Goal: Task Accomplishment & Management: Complete application form

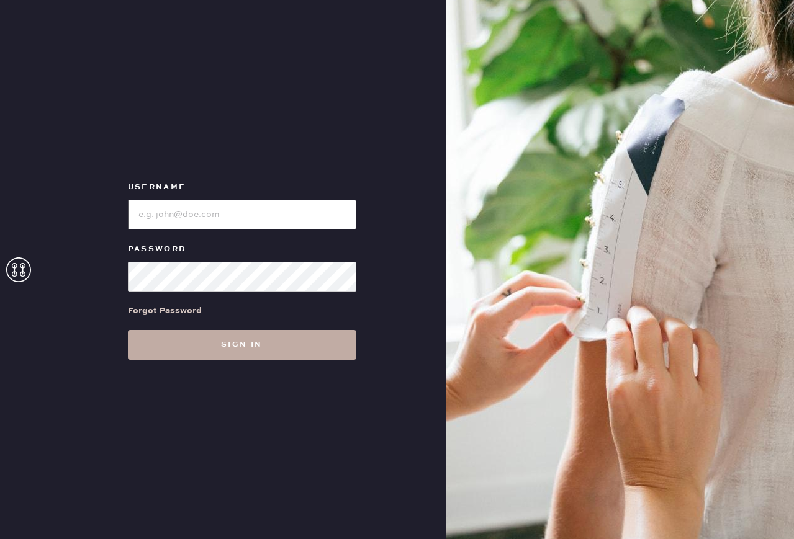
type input "reformationuppereastside"
click at [297, 351] on button "Sign in" at bounding box center [242, 345] width 228 height 30
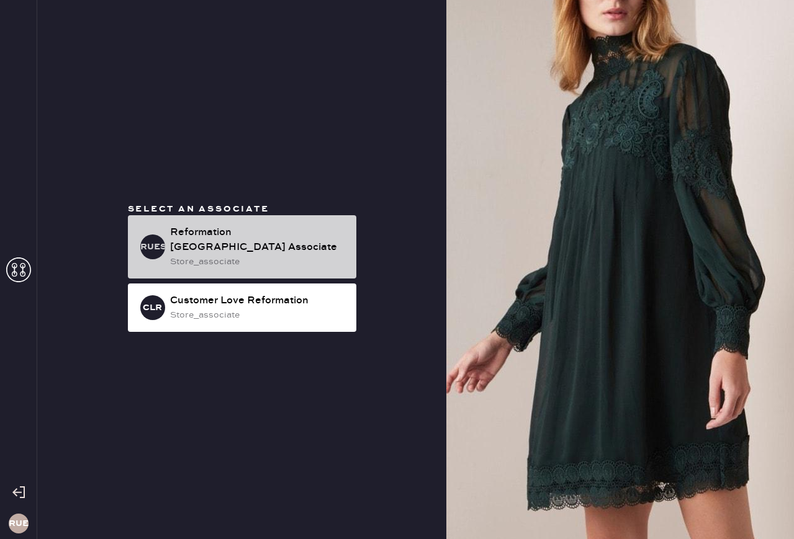
click at [249, 233] on div "Reformation [GEOGRAPHIC_DATA] Associate" at bounding box center [258, 240] width 176 height 30
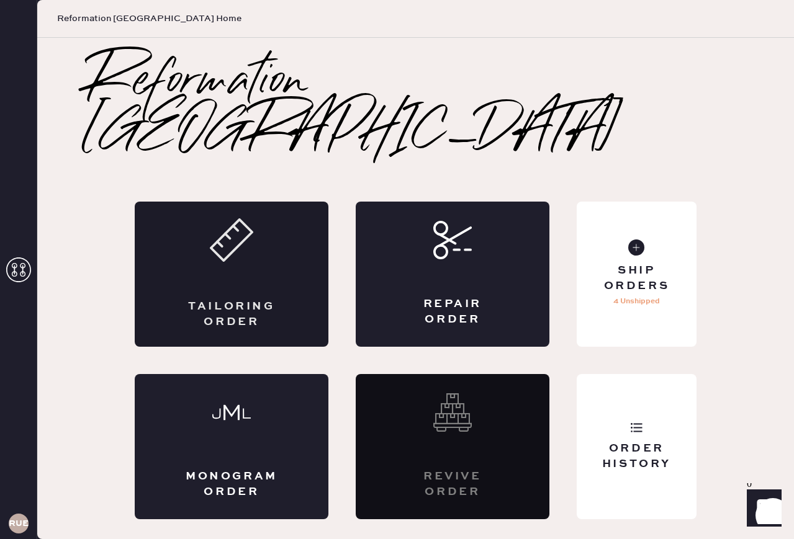
click at [249, 233] on icon at bounding box center [231, 239] width 43 height 43
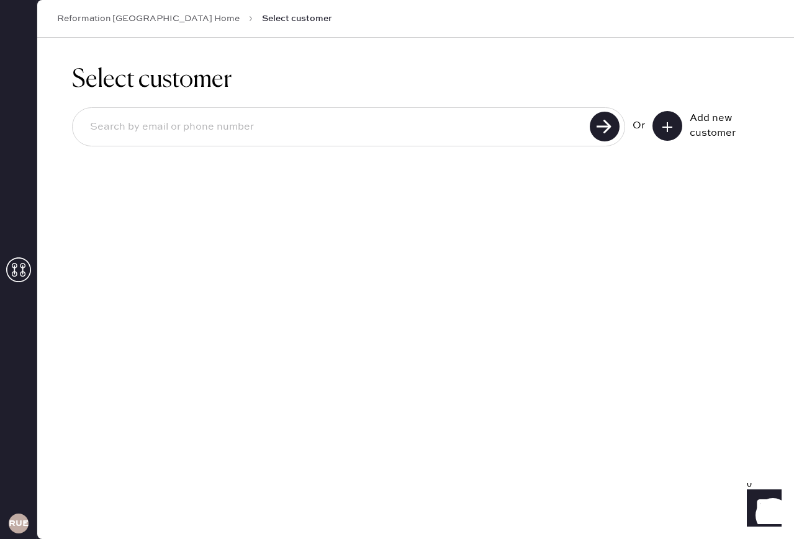
click at [683, 126] on div "Add new customer" at bounding box center [705, 126] width 107 height 30
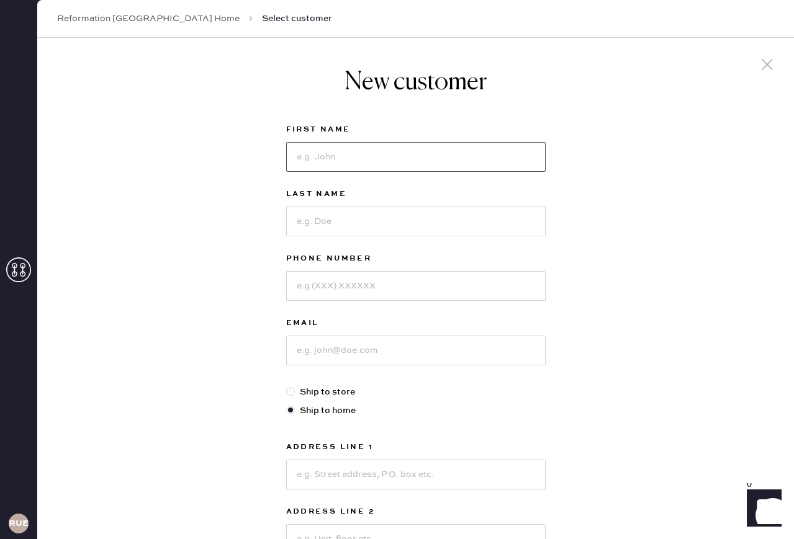
click at [307, 155] on input at bounding box center [415, 157] width 259 height 30
click at [316, 346] on input at bounding box center [415, 351] width 259 height 30
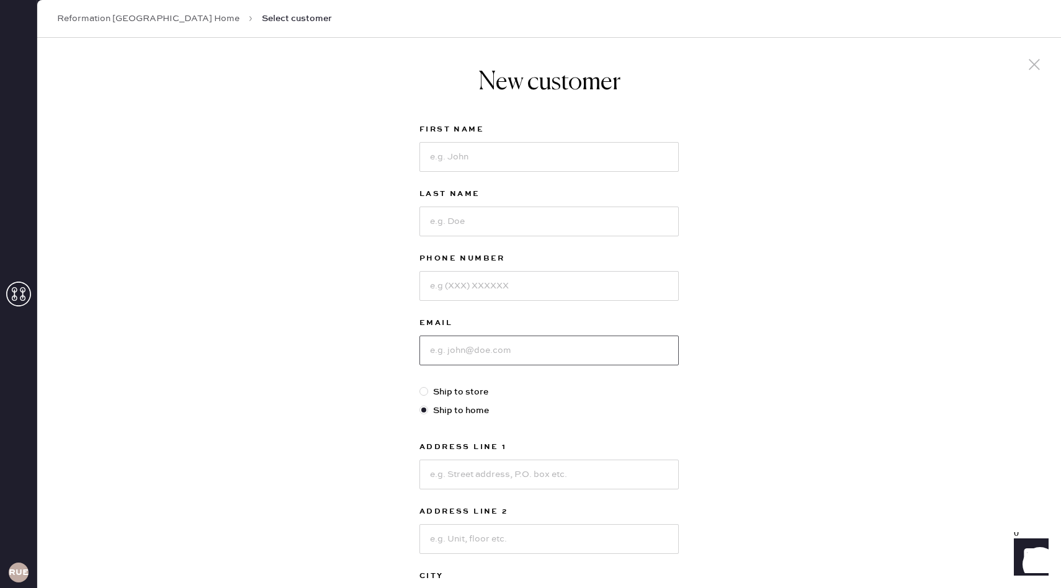
click at [467, 351] on input at bounding box center [548, 351] width 259 height 30
type input "[EMAIL_ADDRESS][DOMAIN_NAME]"
click at [530, 151] on input at bounding box center [548, 157] width 259 height 30
type input "Crystal"
click at [516, 216] on input at bounding box center [548, 222] width 259 height 30
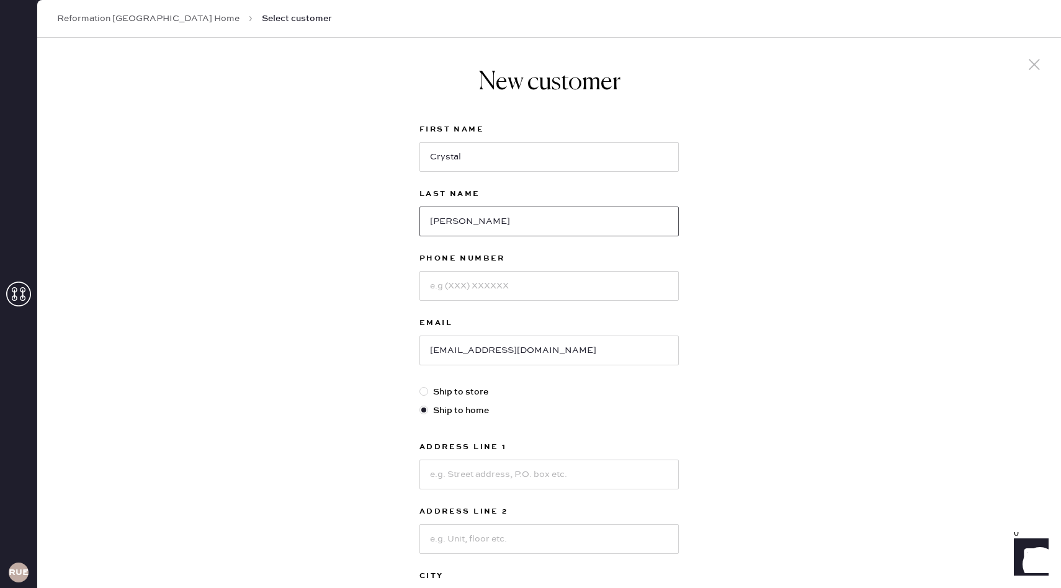
type input "[PERSON_NAME]"
click at [486, 287] on input at bounding box center [548, 286] width 259 height 30
type input "8579957762"
click at [463, 467] on input at bounding box center [548, 475] width 259 height 30
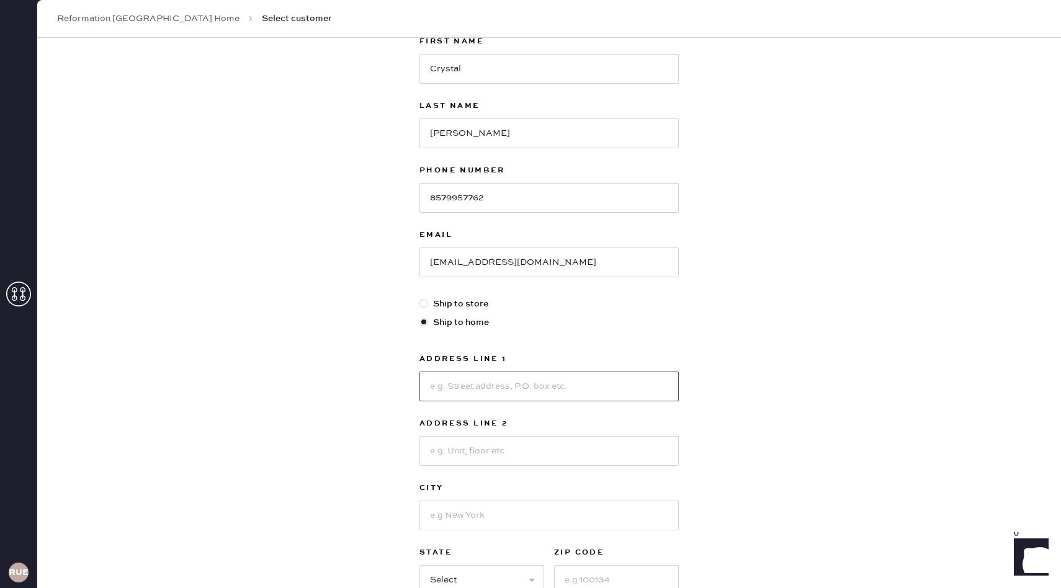
click at [439, 381] on input at bounding box center [548, 387] width 259 height 30
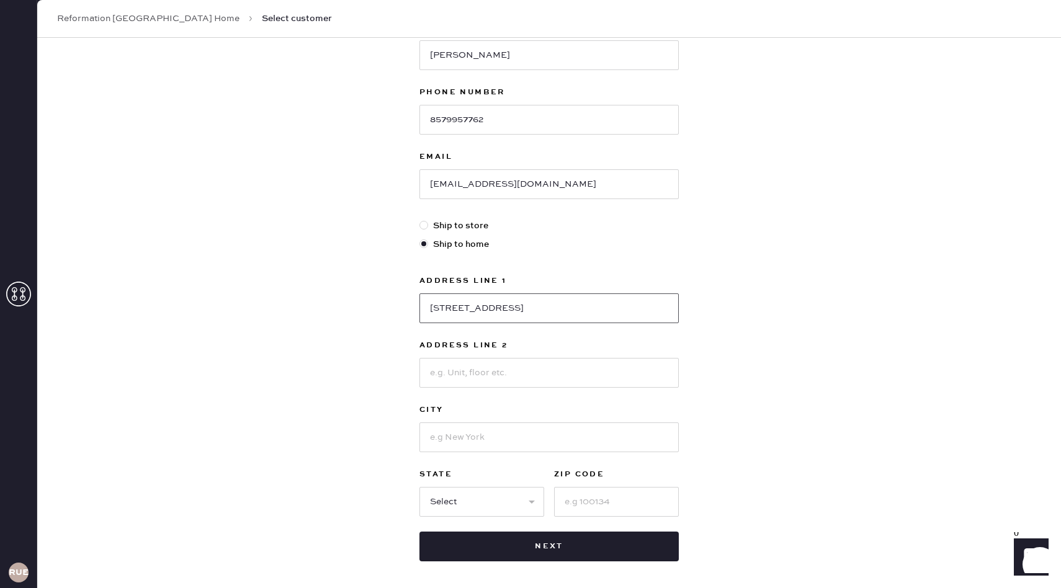
type input "[STREET_ADDRESS]"
click at [486, 376] on input at bounding box center [548, 373] width 259 height 30
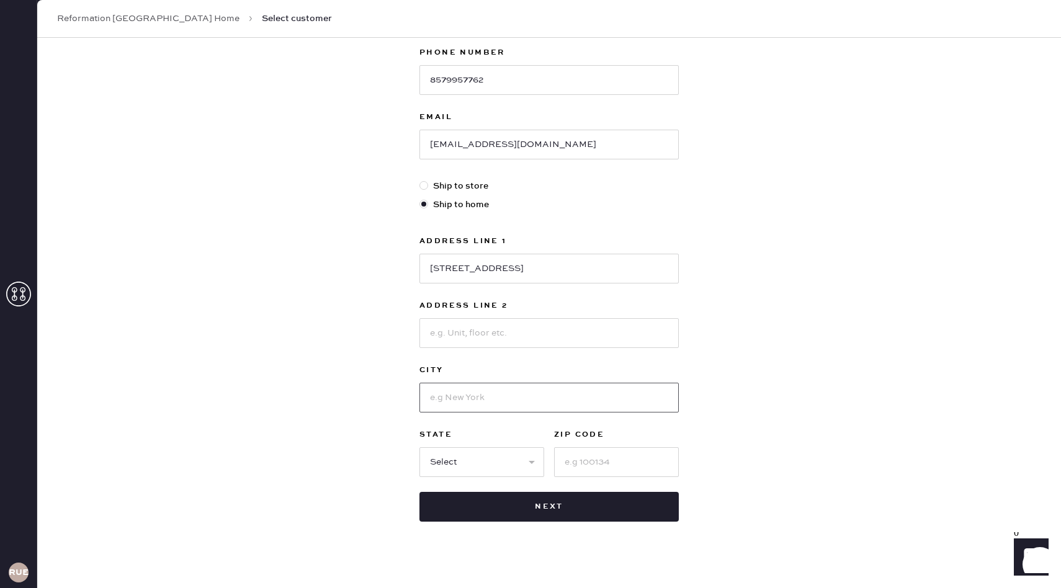
click at [445, 389] on input at bounding box center [548, 398] width 259 height 30
type input "[US_STATE]"
click at [480, 462] on select "Select AK AL AR AZ CA CO CT [GEOGRAPHIC_DATA] DE FL [GEOGRAPHIC_DATA] HI [GEOGR…" at bounding box center [481, 462] width 125 height 30
select select "NY"
click at [583, 466] on input at bounding box center [616, 462] width 125 height 30
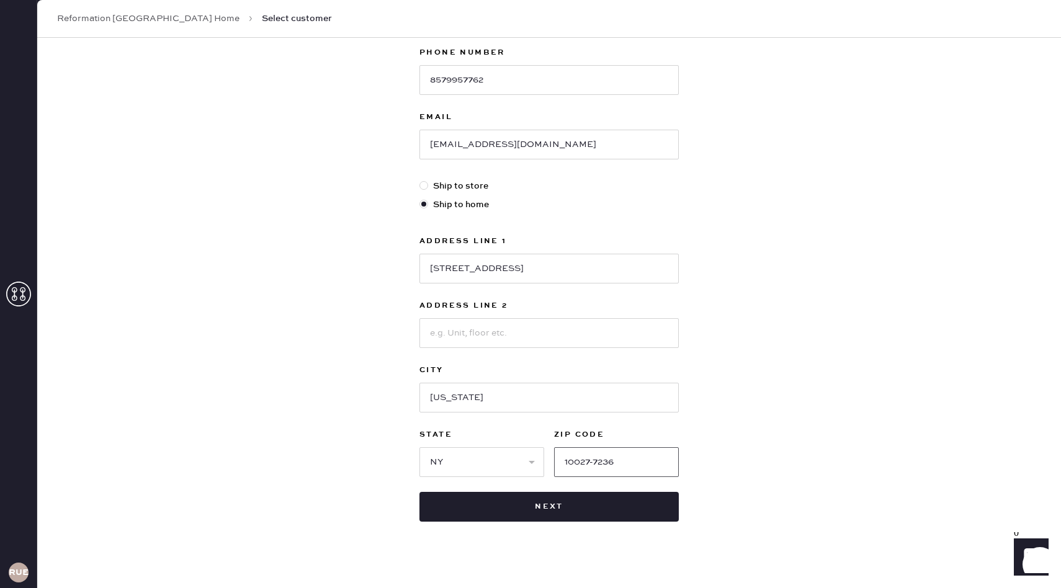
type input "10027-7236"
click at [793, 468] on div "New customer First Name [PERSON_NAME] Last Name Hui Phone Number [PHONE_NUMBER]…" at bounding box center [549, 216] width 1024 height 769
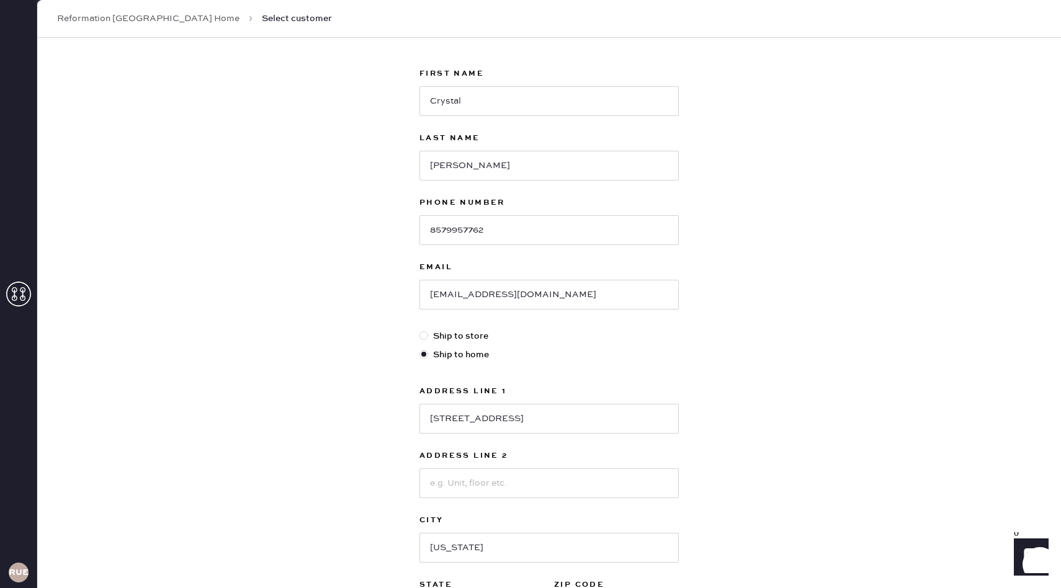
scroll to position [52, 0]
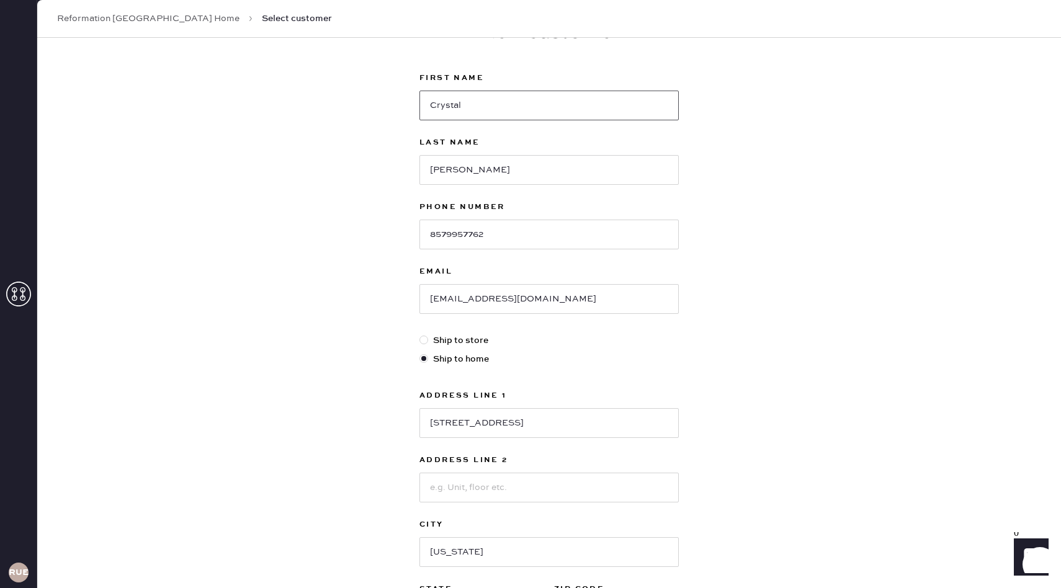
click at [431, 107] on input "Crystal" at bounding box center [548, 106] width 259 height 30
click at [528, 105] on input "Sitong (Crystal" at bounding box center [548, 106] width 259 height 30
type input "Sitong (Crystal)"
click at [738, 170] on div "New customer First Name Sitong ([PERSON_NAME]) Last Name Hui Phone Number [PHON…" at bounding box center [549, 370] width 1024 height 769
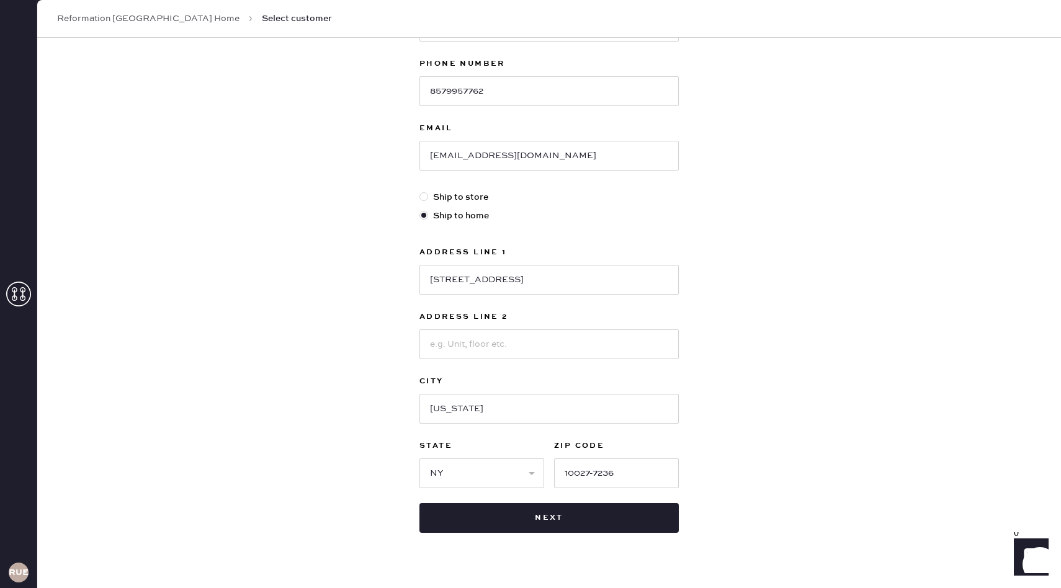
scroll to position [219, 0]
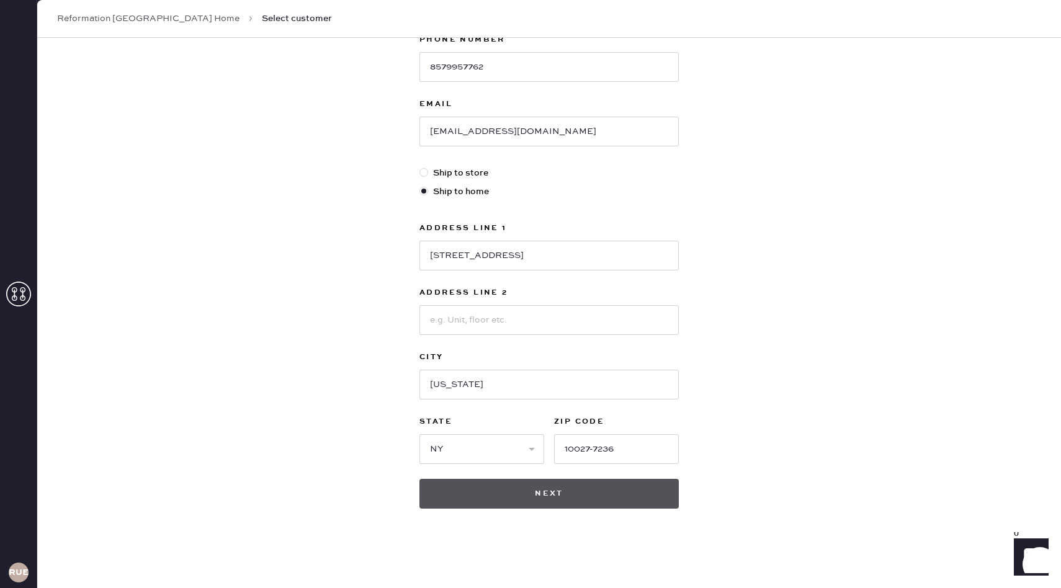
click at [503, 492] on button "Next" at bounding box center [548, 494] width 259 height 30
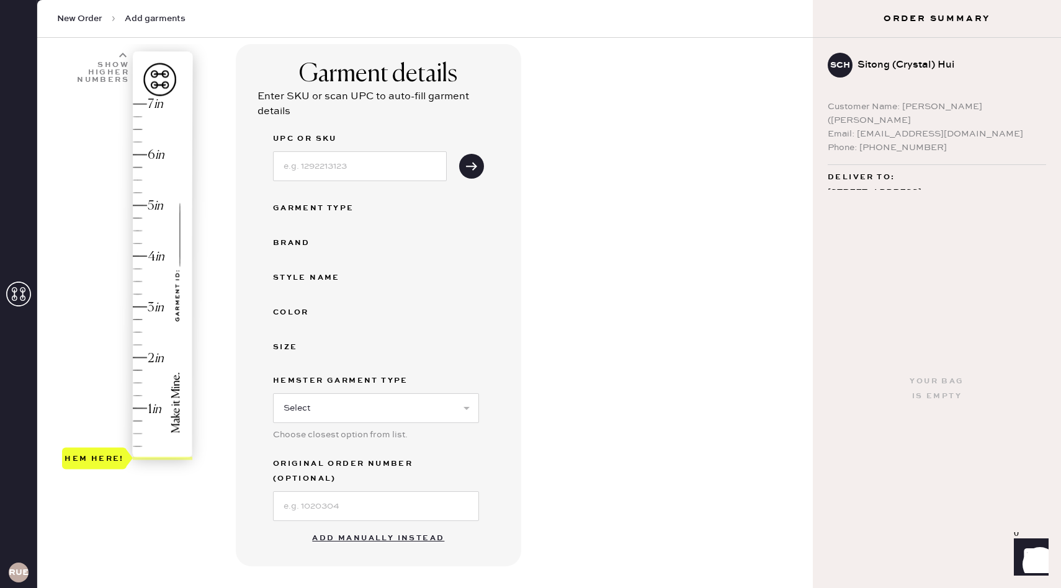
scroll to position [81, 0]
click at [132, 156] on div "Hem here!" at bounding box center [128, 280] width 132 height 366
click at [360, 525] on button "Add manually instead" at bounding box center [378, 537] width 147 height 25
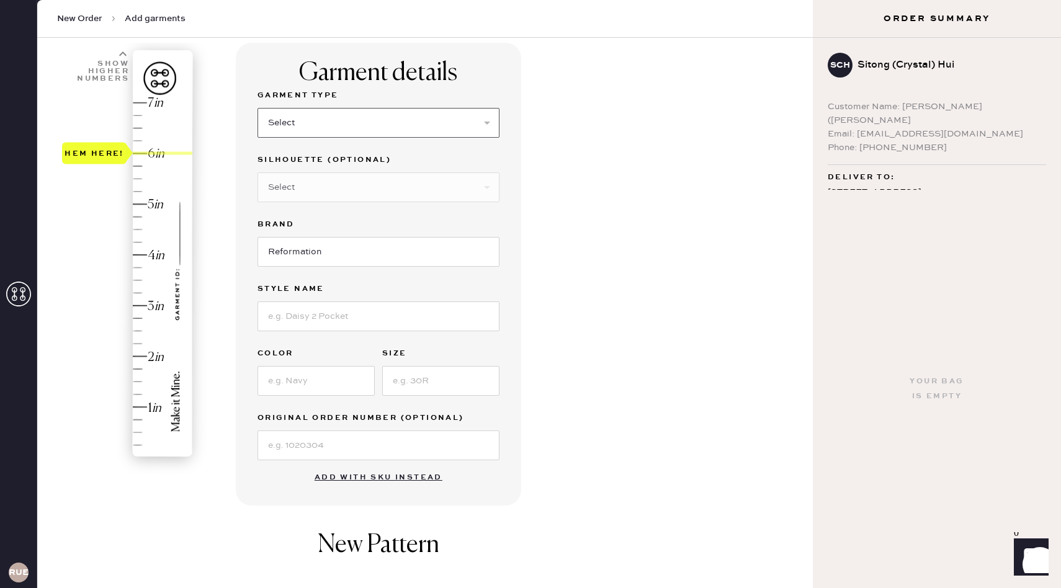
click at [302, 125] on select "Select Basic Skirt Jeans Leggings Pants Shorts Basic Sleeved Dress Basic Sleeve…" at bounding box center [379, 123] width 242 height 30
select select "2"
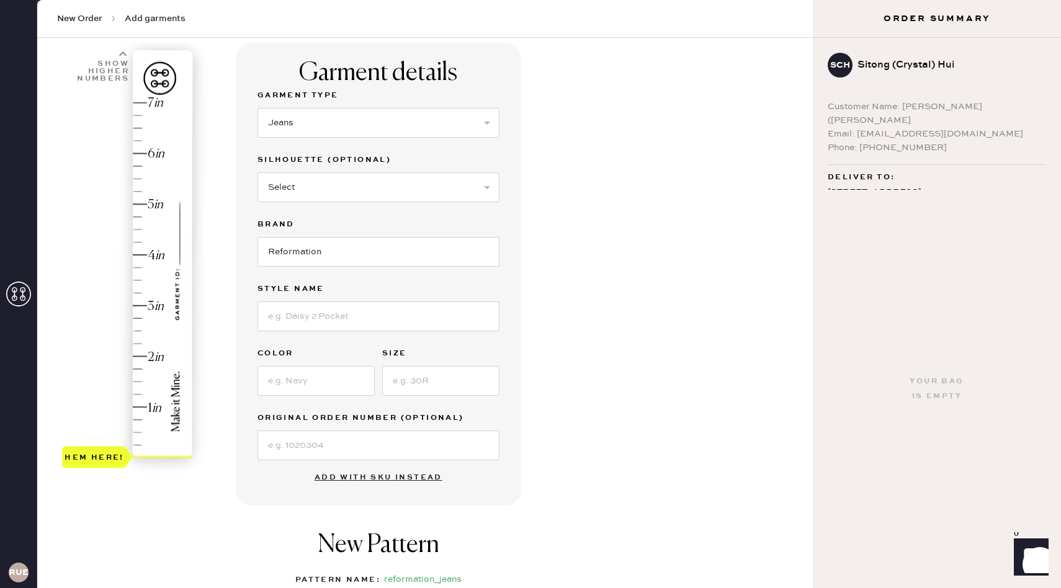
click at [362, 480] on button "Add with SKU instead" at bounding box center [378, 477] width 143 height 25
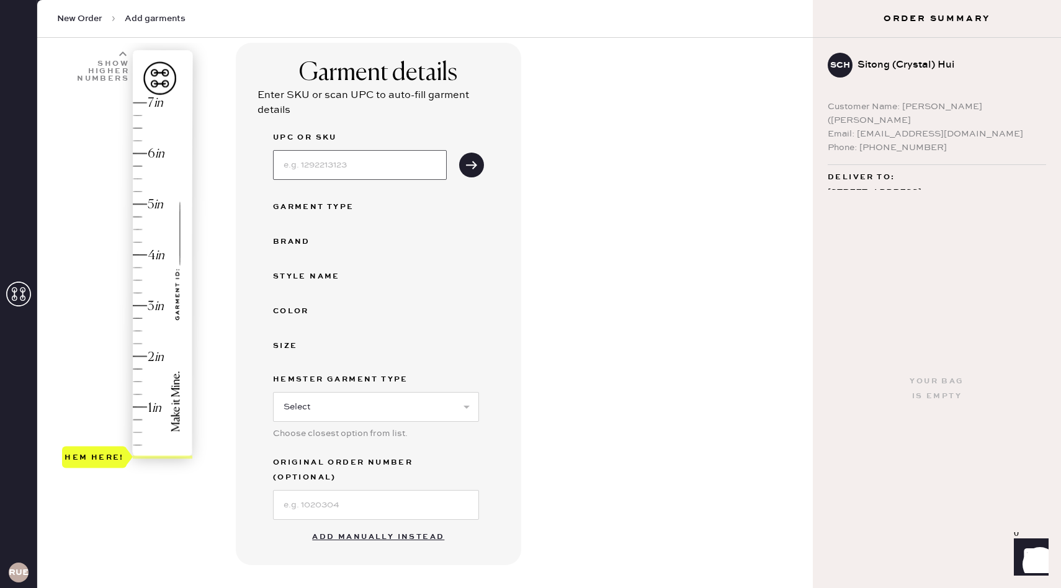
click at [327, 160] on input at bounding box center [360, 165] width 174 height 30
click at [459, 153] on button "submit" at bounding box center [471, 165] width 25 height 25
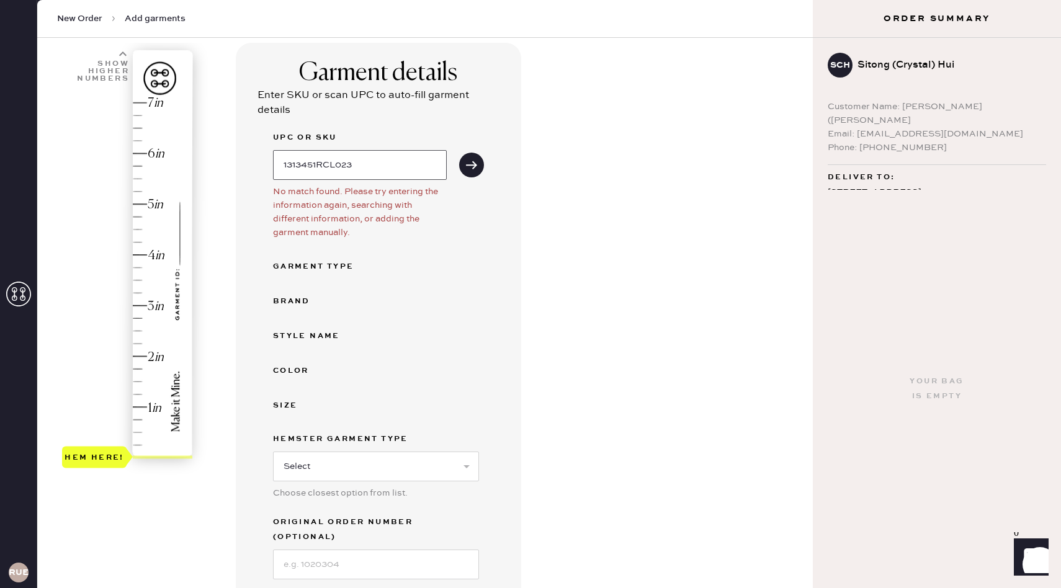
click at [308, 168] on input "1313451RCL023" at bounding box center [360, 165] width 174 height 30
click at [343, 165] on input "1313451RCL023" at bounding box center [360, 165] width 174 height 30
type input "1313451RCL023"
click at [459, 153] on button "submit" at bounding box center [471, 165] width 25 height 25
click at [464, 171] on button "submit" at bounding box center [471, 165] width 25 height 25
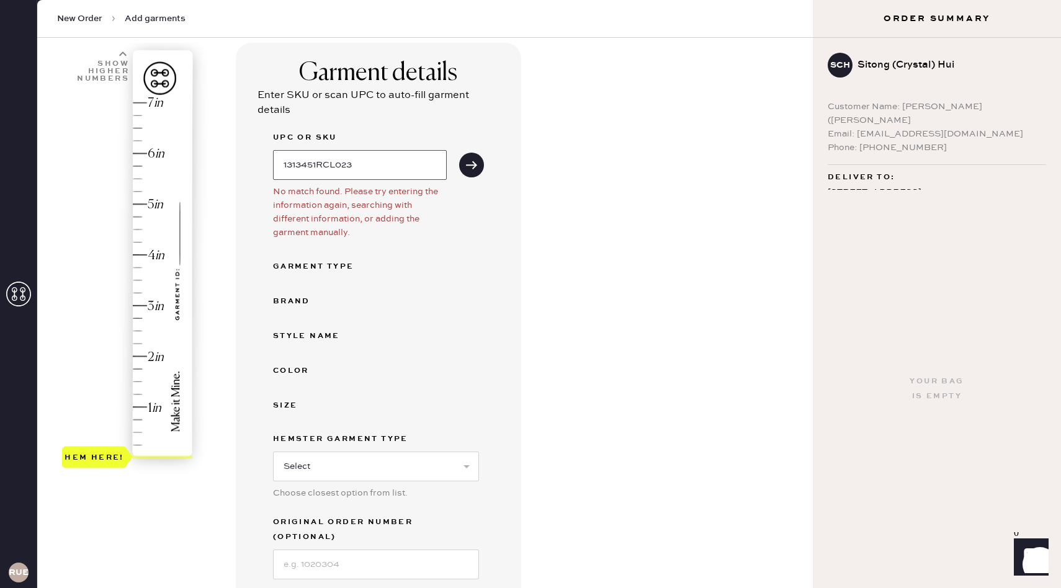
click at [377, 159] on input "1313451RCL023" at bounding box center [360, 165] width 174 height 30
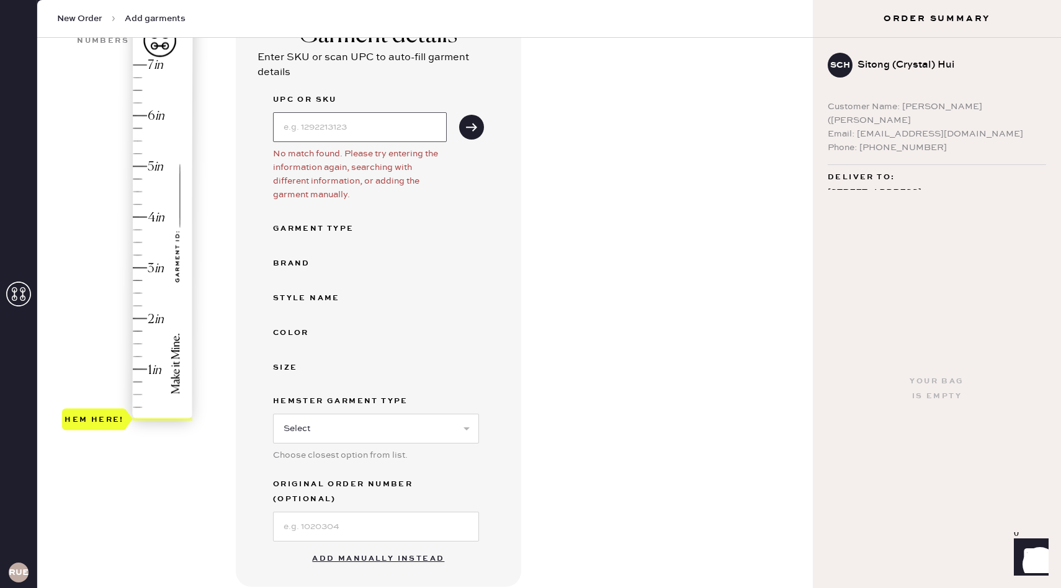
scroll to position [119, 0]
click at [364, 516] on input at bounding box center [376, 526] width 206 height 30
click at [322, 539] on button "Add manually instead" at bounding box center [378, 558] width 147 height 25
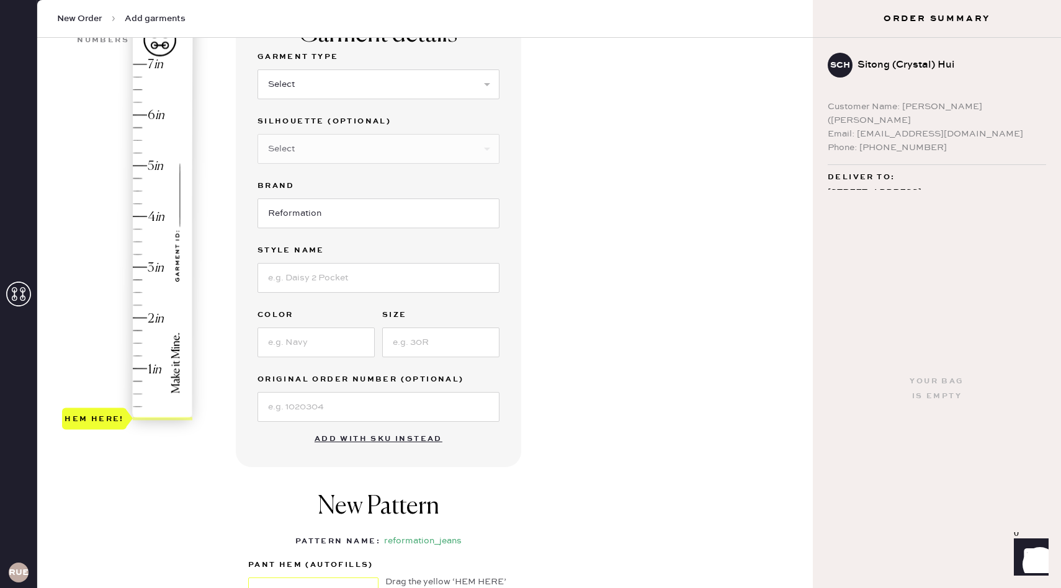
scroll to position [114, 0]
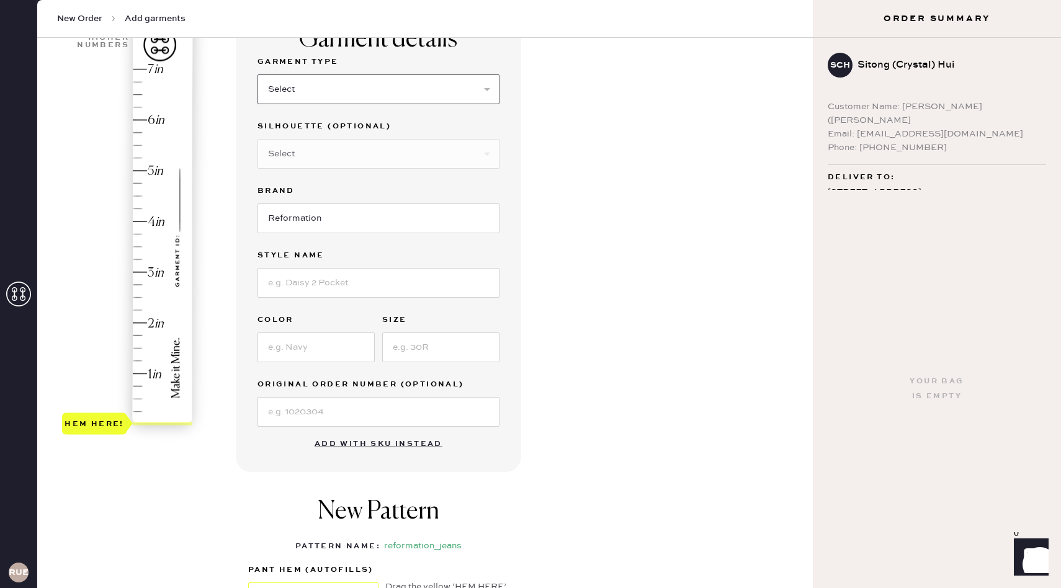
click at [292, 87] on select "Select Basic Skirt Jeans Leggings Pants Shorts Basic Sleeved Dress Basic Sleeve…" at bounding box center [379, 89] width 242 height 30
select select "2"
click at [303, 155] on select "Select Shorts Cropped Flare Boot Cut Straight Skinny Other" at bounding box center [379, 154] width 242 height 30
select select "other"
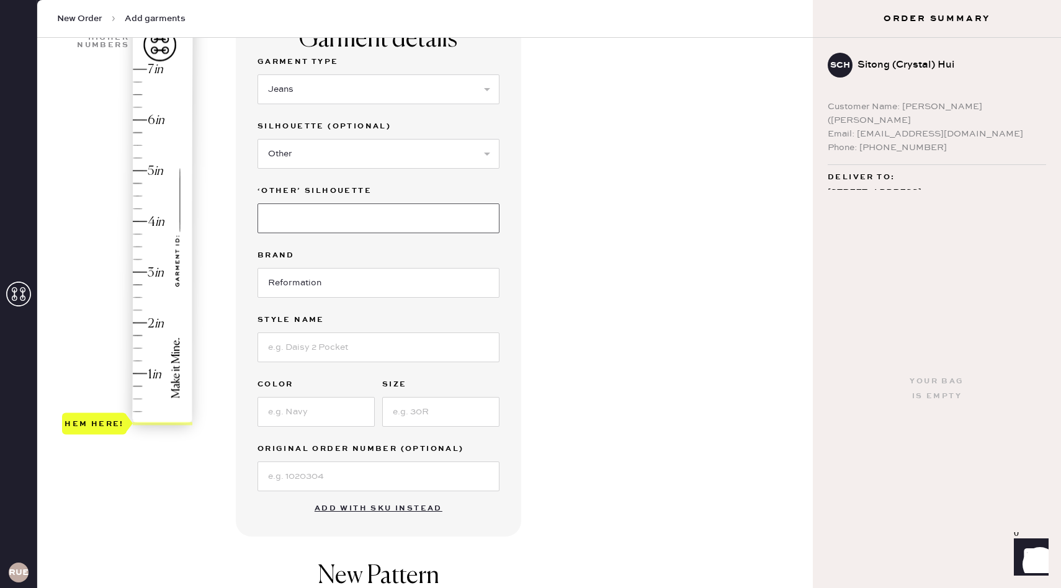
click at [319, 226] on input at bounding box center [379, 219] width 242 height 30
type input "Wide Leg"
click at [337, 350] on input at bounding box center [379, 348] width 242 height 30
type input "[PERSON_NAME] Rise Slouchy Wide Leg Jeans"
click at [339, 419] on input at bounding box center [316, 412] width 117 height 30
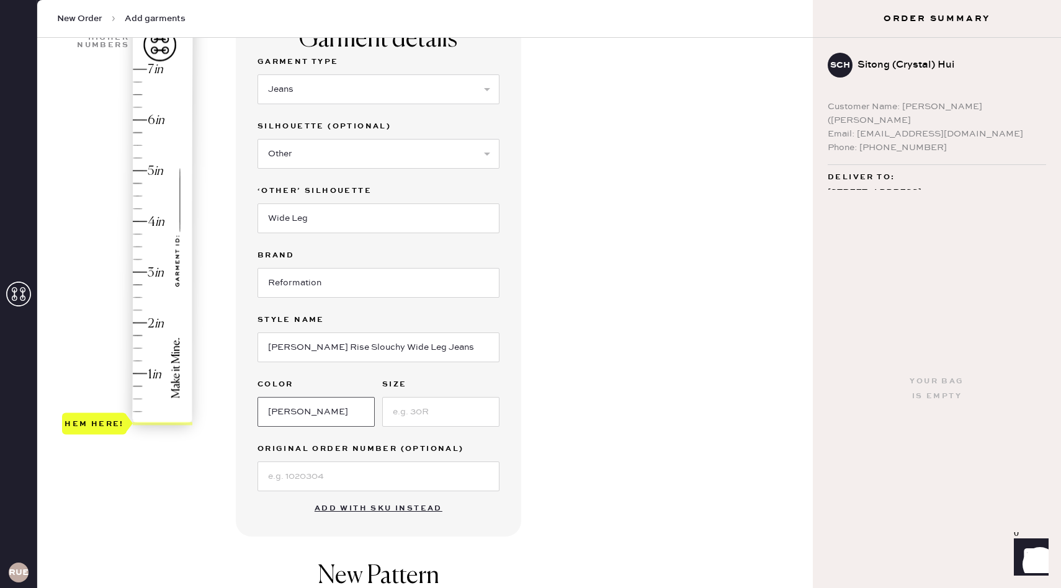
type input "[PERSON_NAME]"
click at [402, 420] on input at bounding box center [440, 412] width 117 height 30
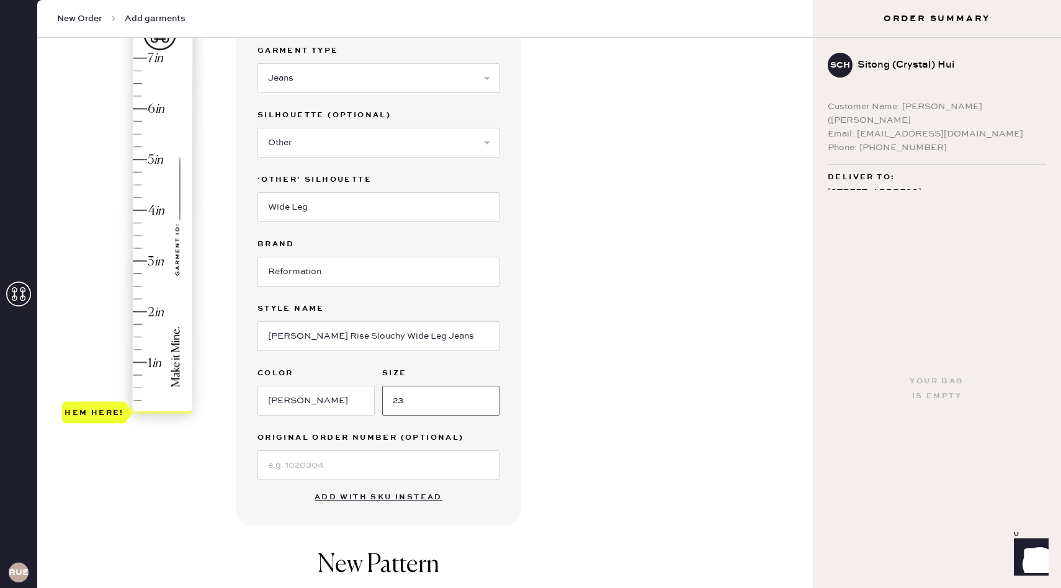
scroll to position [156, 0]
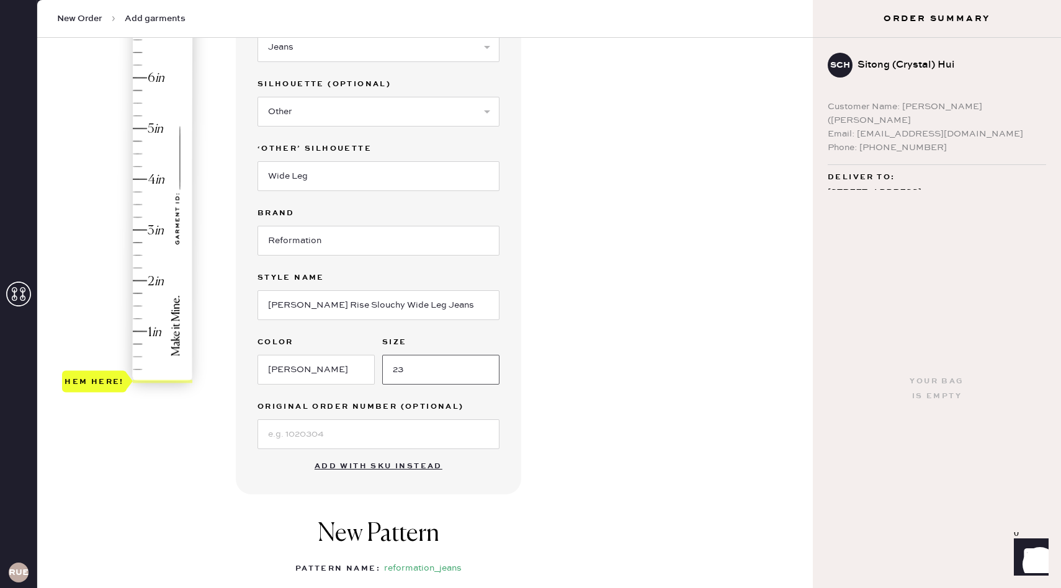
type input "23"
type input "6"
click at [135, 79] on div "Hem here!" at bounding box center [128, 205] width 132 height 366
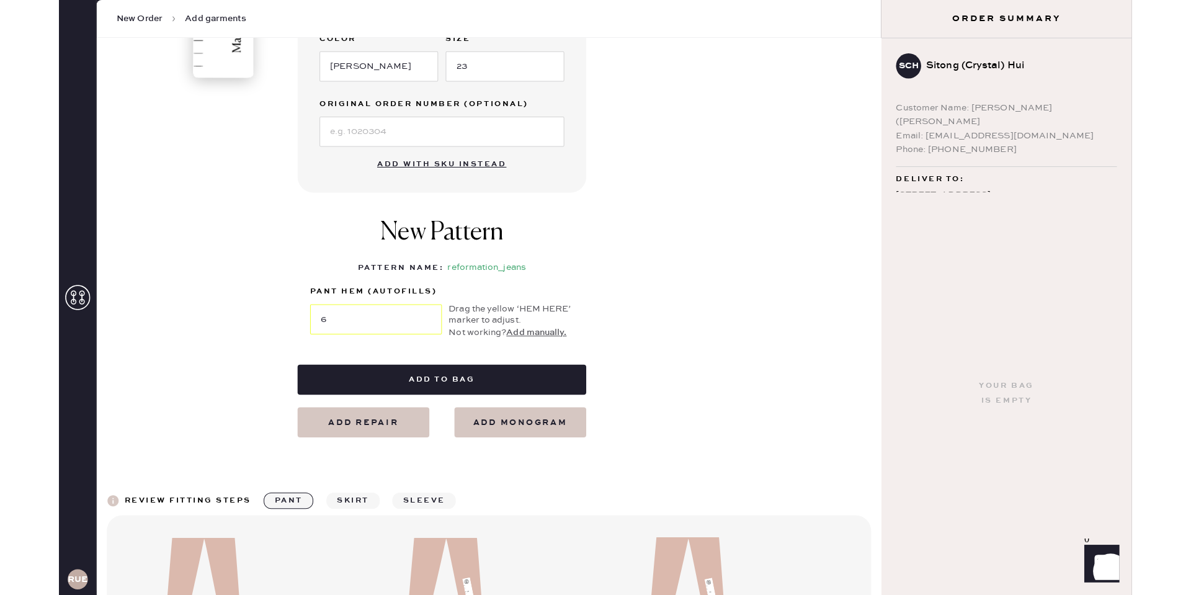
scroll to position [528, 0]
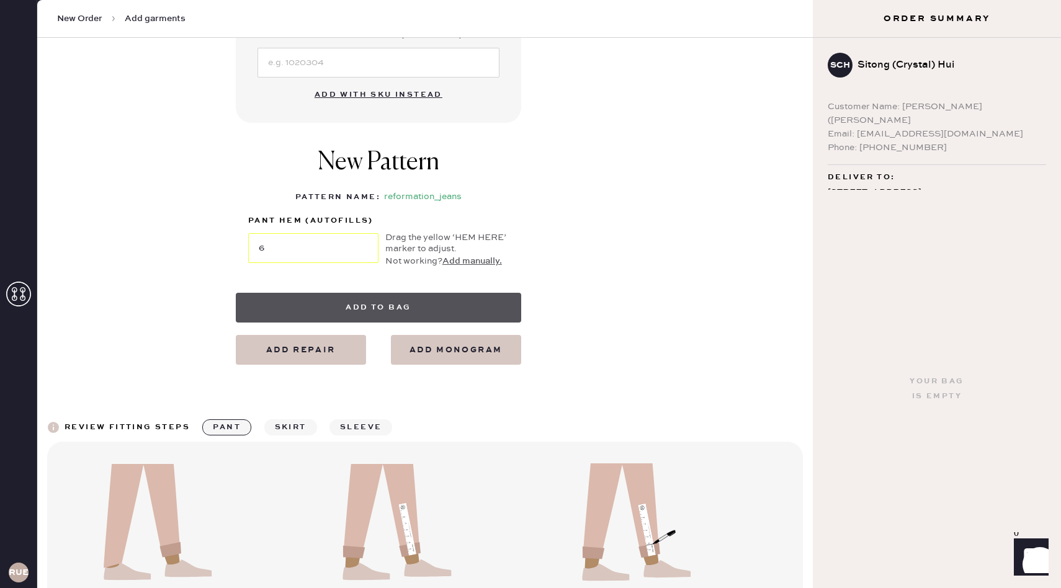
click at [368, 306] on button "Add to bag" at bounding box center [378, 308] width 285 height 30
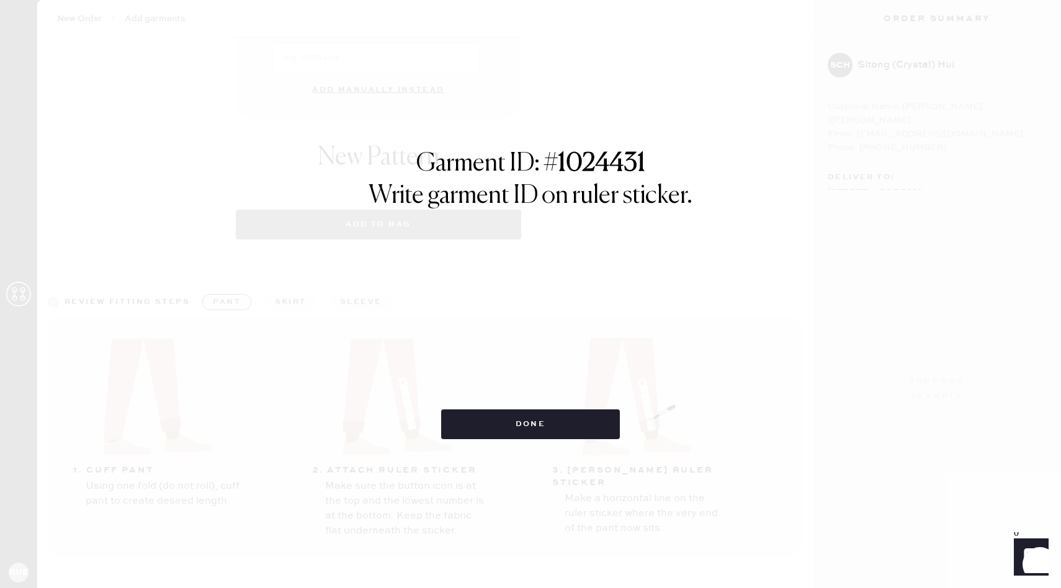
select select "2"
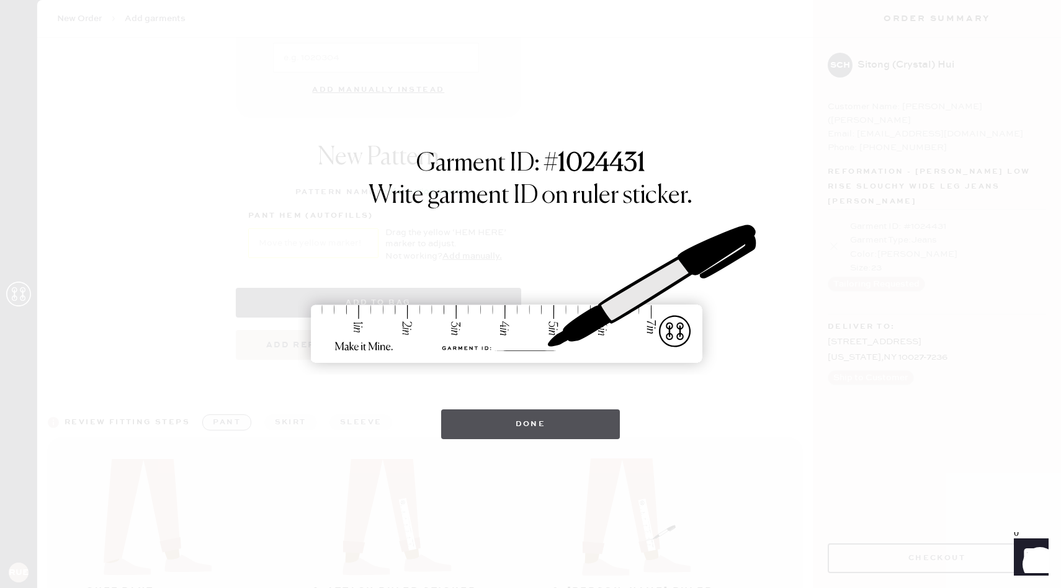
click at [537, 428] on button "Done" at bounding box center [530, 425] width 179 height 30
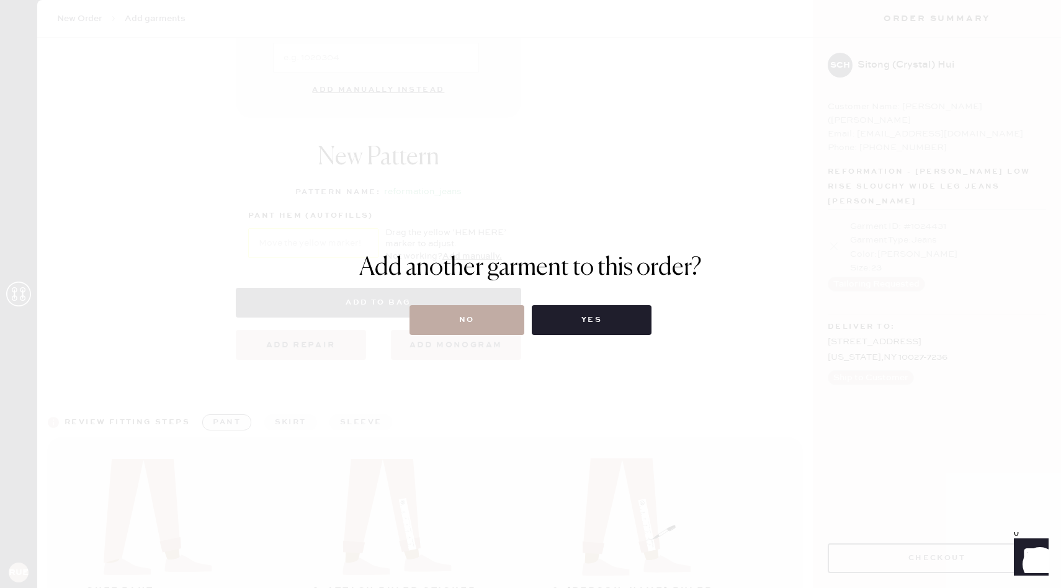
click at [488, 327] on button "No" at bounding box center [467, 320] width 115 height 30
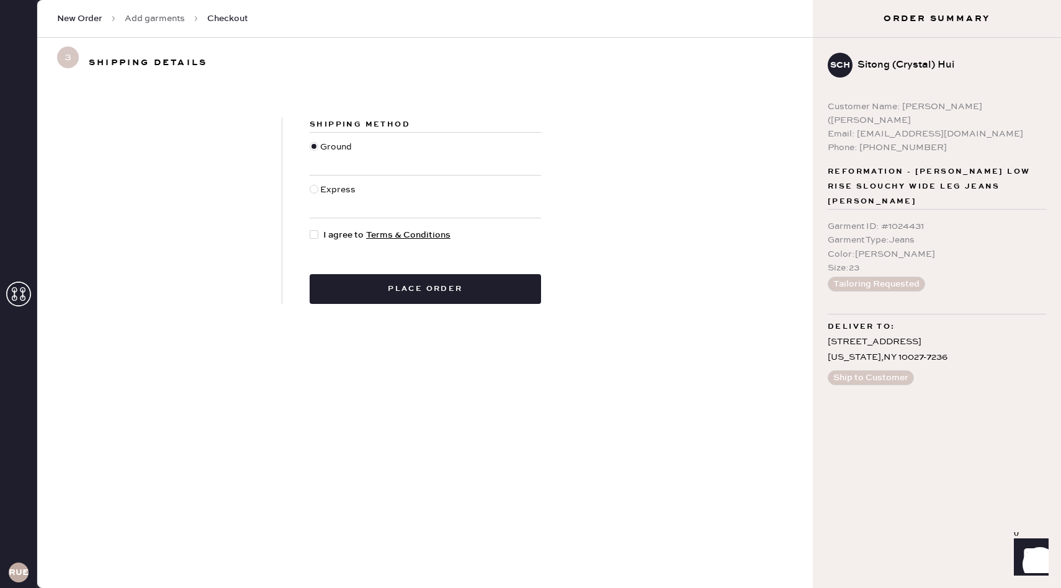
click at [312, 233] on div at bounding box center [314, 234] width 9 height 9
click at [310, 229] on input "I agree to Terms & Conditions" at bounding box center [310, 228] width 1 height 1
checkbox input "true"
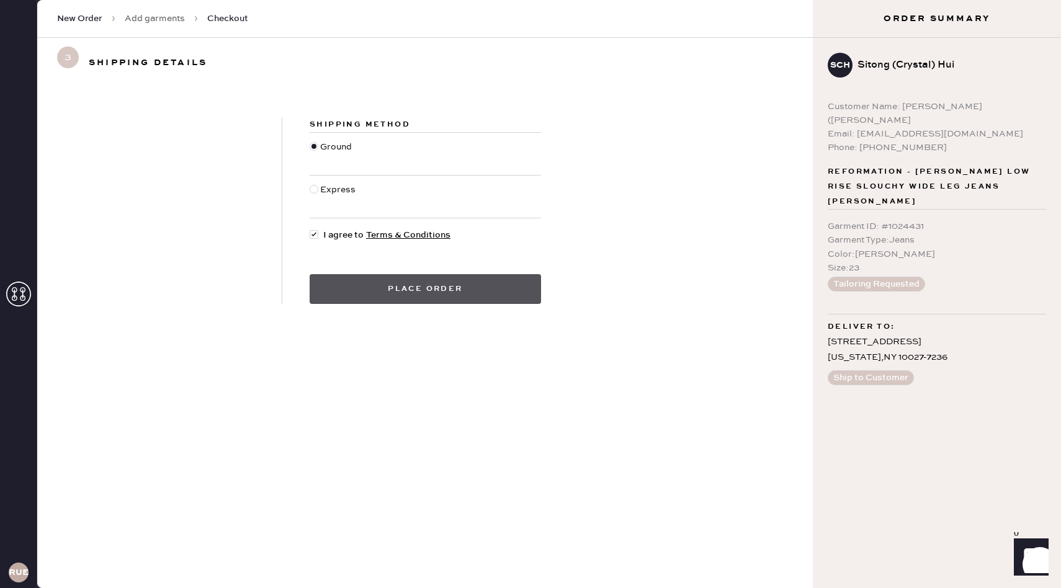
click at [374, 289] on button "Place order" at bounding box center [425, 289] width 231 height 30
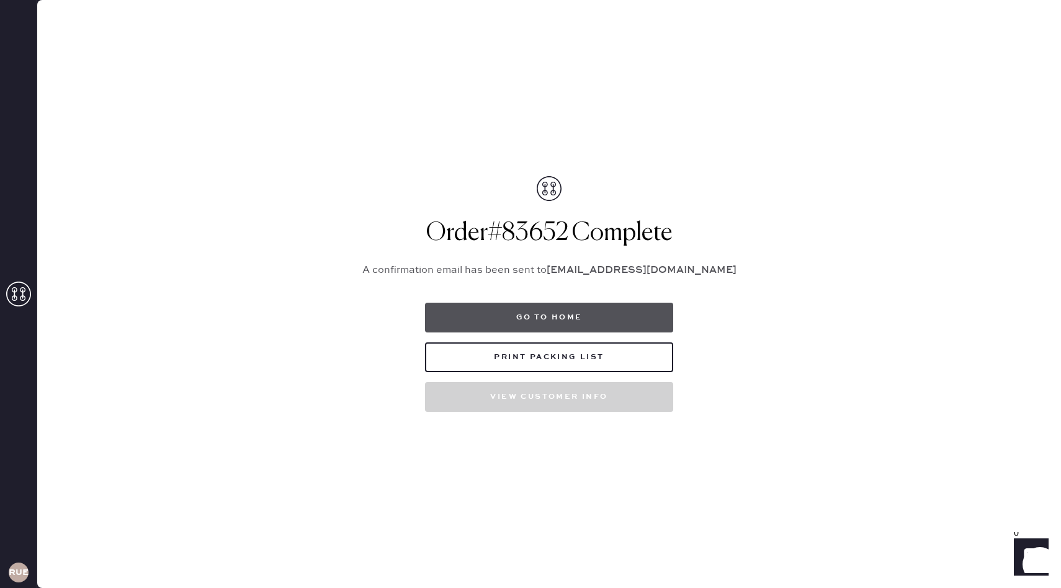
click at [601, 317] on button "Go to home" at bounding box center [549, 318] width 248 height 30
